Goal: Information Seeking & Learning: Check status

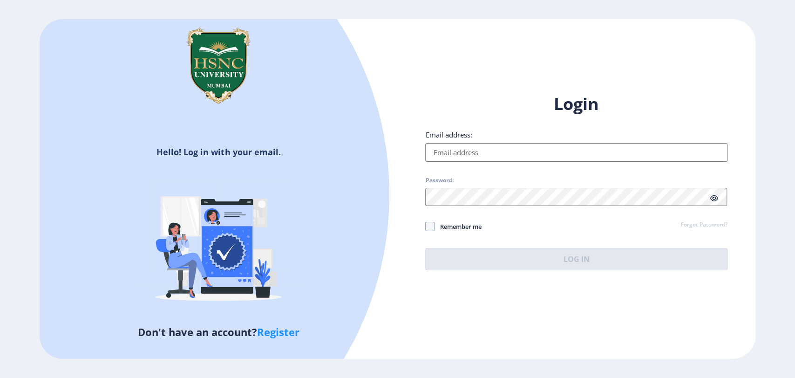
click at [444, 151] on input "Email address:" at bounding box center [576, 152] width 302 height 19
type input "[EMAIL_ADDRESS][DOMAIN_NAME]"
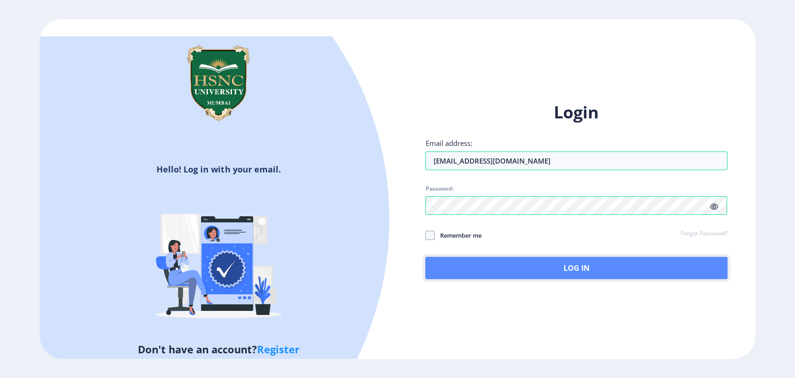
click at [541, 268] on button "Log In" at bounding box center [576, 268] width 302 height 22
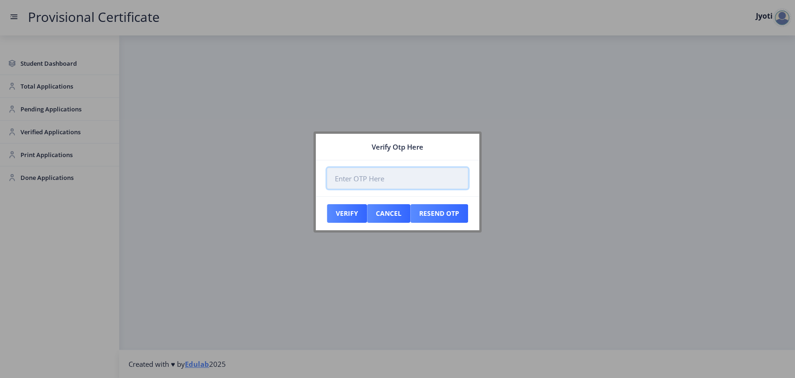
click at [351, 177] on input "number" at bounding box center [397, 178] width 141 height 21
paste input "149573"
type input "149573"
click at [350, 211] on button "Verify" at bounding box center [347, 213] width 40 height 19
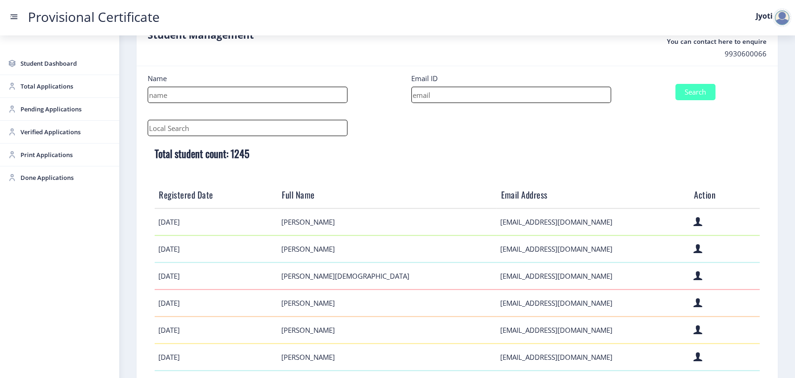
scroll to position [103, 0]
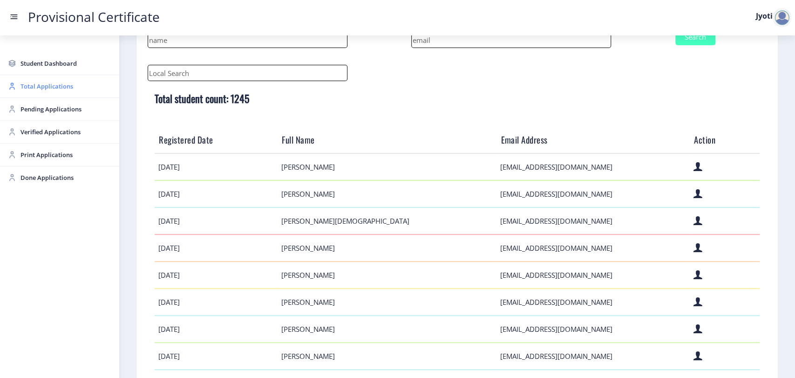
click at [34, 83] on span "Total Applications" at bounding box center [66, 86] width 91 height 11
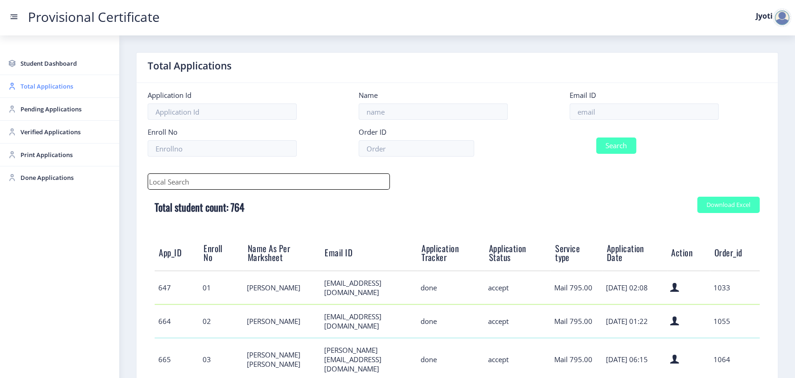
click at [29, 89] on span "Total Applications" at bounding box center [66, 86] width 91 height 11
click at [29, 87] on span "Total Applications" at bounding box center [66, 86] width 91 height 11
click at [584, 107] on input at bounding box center [644, 111] width 149 height 16
paste input "[EMAIL_ADDRESS][DOMAIN_NAME]"
type input "[EMAIL_ADDRESS][DOMAIN_NAME]"
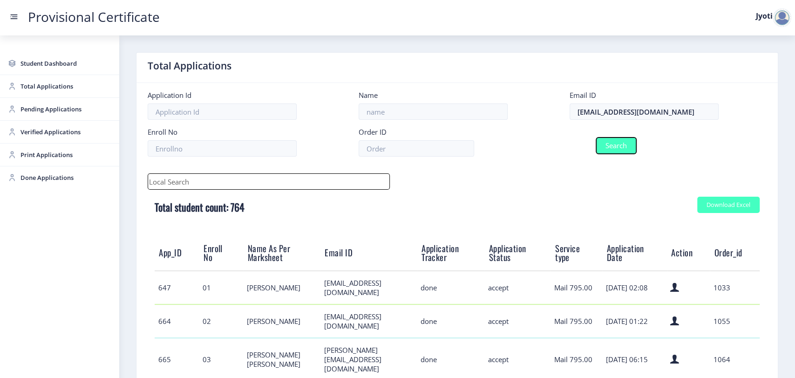
click at [605, 153] on button "Search" at bounding box center [616, 145] width 40 height 16
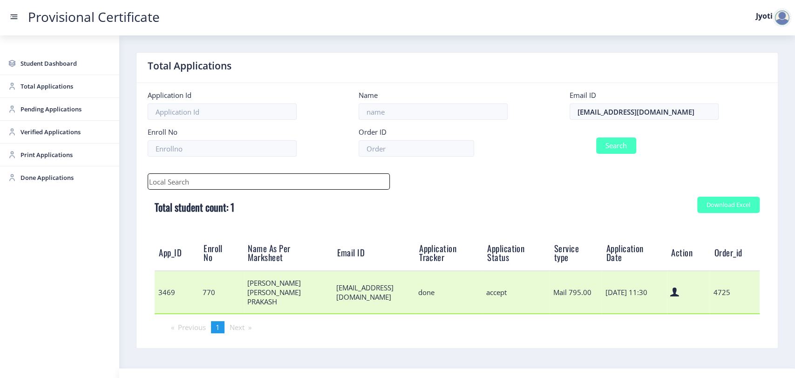
click at [161, 290] on td "3469" at bounding box center [177, 292] width 45 height 43
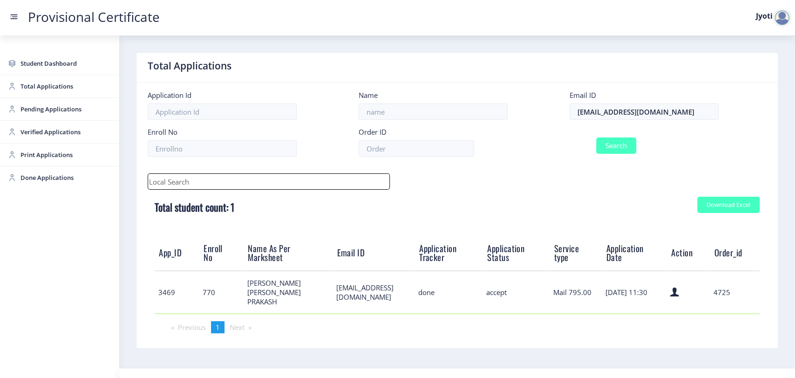
copy td "3469"
click at [63, 179] on span "Done Applications" at bounding box center [66, 177] width 91 height 11
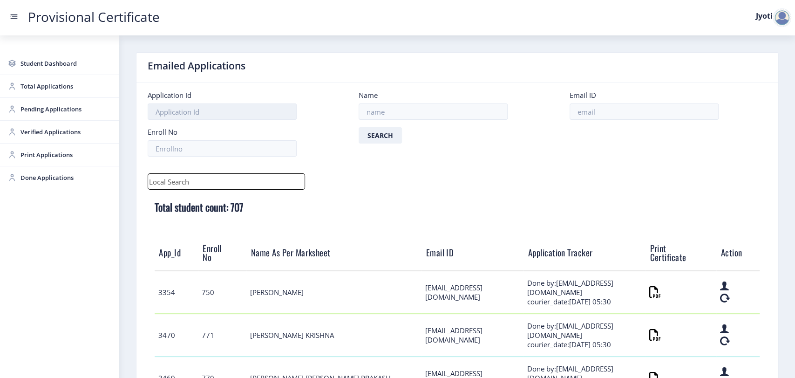
click at [179, 110] on input at bounding box center [222, 111] width 149 height 16
paste input "3469"
type input "3469"
click at [383, 136] on button "Search" at bounding box center [380, 135] width 43 height 16
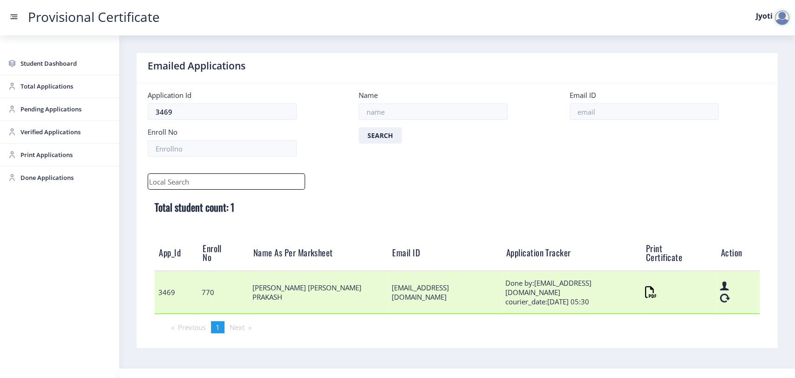
click at [164, 281] on td "3469" at bounding box center [177, 292] width 44 height 43
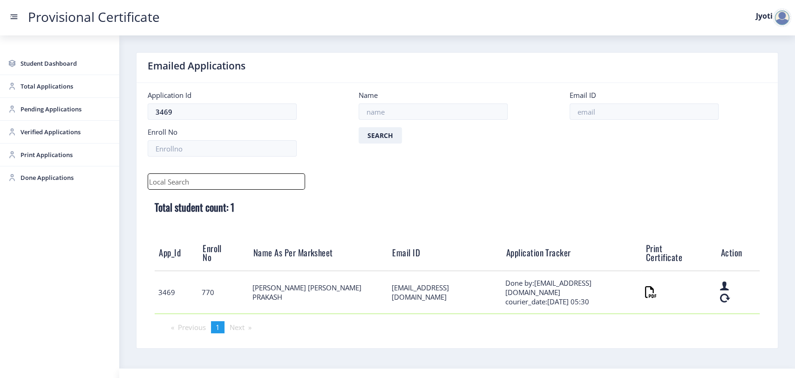
copy td "3469"
drag, startPoint x: 178, startPoint y: 28, endPoint x: 16, endPoint y: 4, distance: 163.6
click at [16, 4] on nav "Provisional Certificate Jyoti" at bounding box center [397, 17] width 795 height 35
copy link "Provisional Certificate"
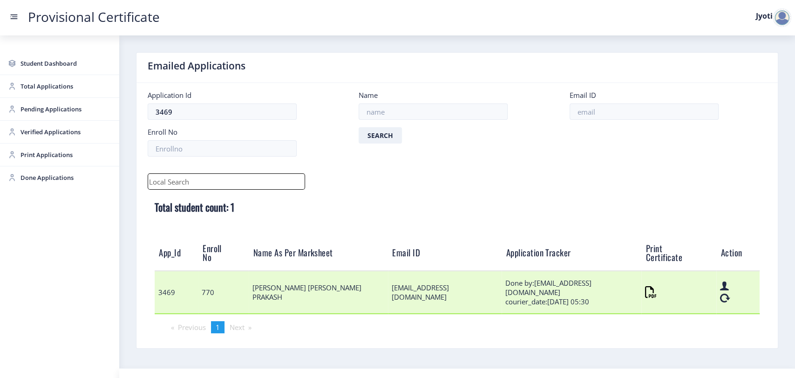
drag, startPoint x: 546, startPoint y: 289, endPoint x: 613, endPoint y: 295, distance: 66.9
click at [613, 295] on td "Done by:[EMAIL_ADDRESS][DOMAIN_NAME] courier_date:[DATE] 05:30" at bounding box center [572, 292] width 140 height 43
copy td "[DATE] 05:30"
click at [473, 277] on td "[EMAIL_ADDRESS][DOMAIN_NAME]" at bounding box center [445, 292] width 114 height 43
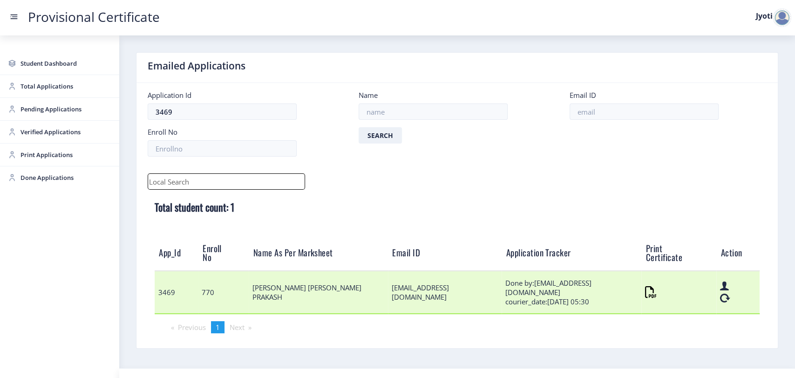
click at [473, 277] on td "[EMAIL_ADDRESS][DOMAIN_NAME]" at bounding box center [445, 292] width 114 height 43
copy td "[EMAIL_ADDRESS][DOMAIN_NAME]"
